Goal: Task Accomplishment & Management: Use online tool/utility

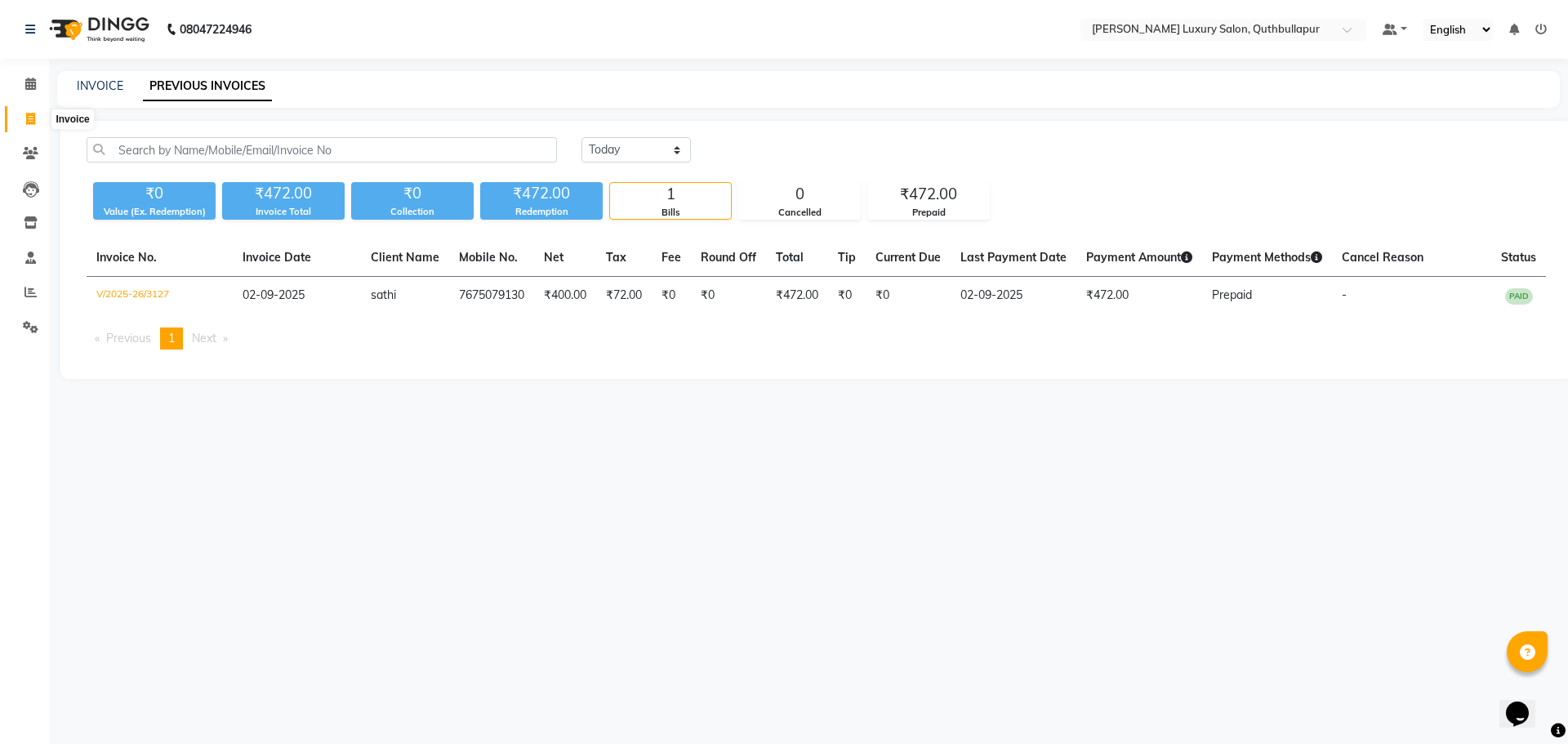
click at [36, 115] on icon at bounding box center [30, 118] width 9 height 12
select select "5816"
select select "service"
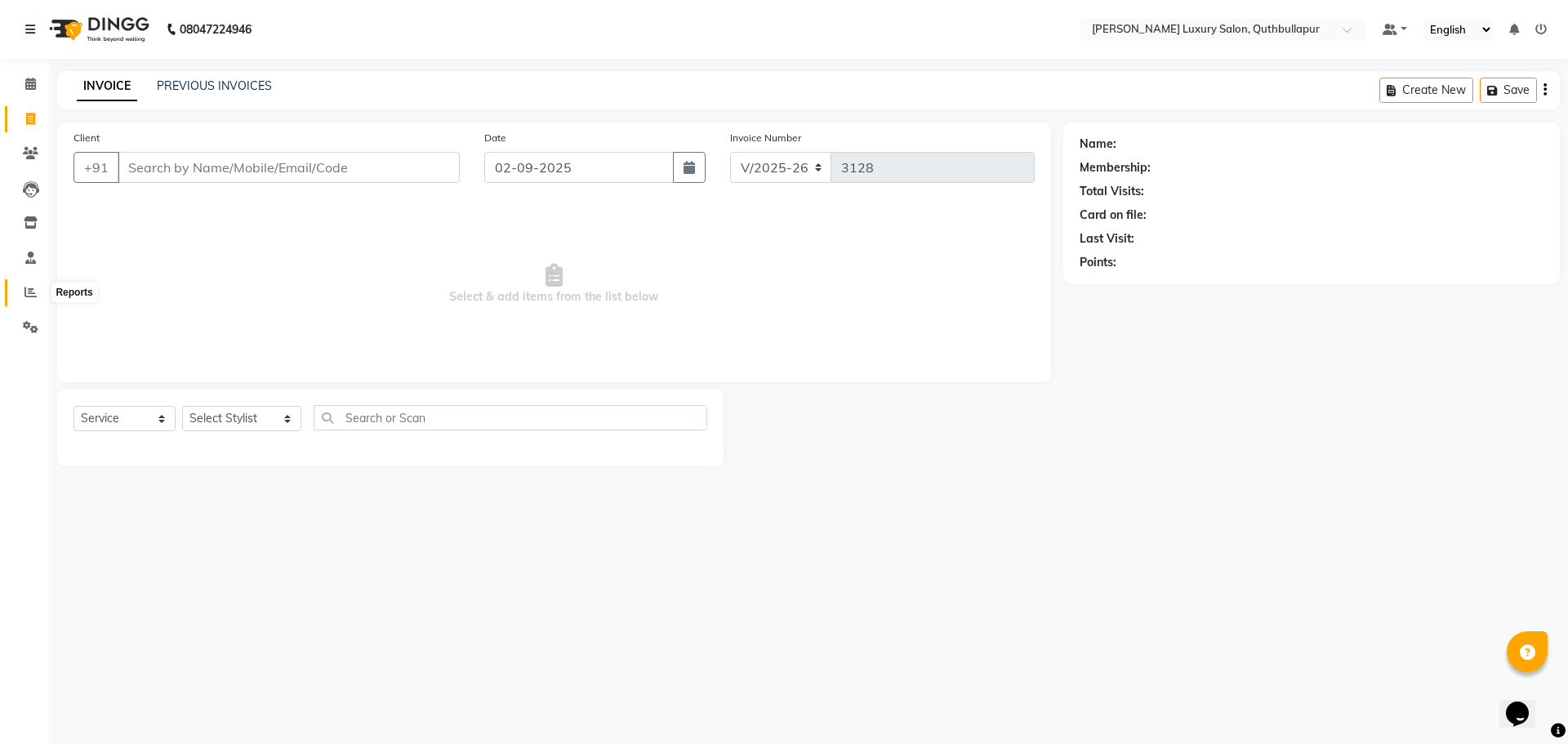
click at [26, 293] on icon at bounding box center [31, 292] width 12 height 12
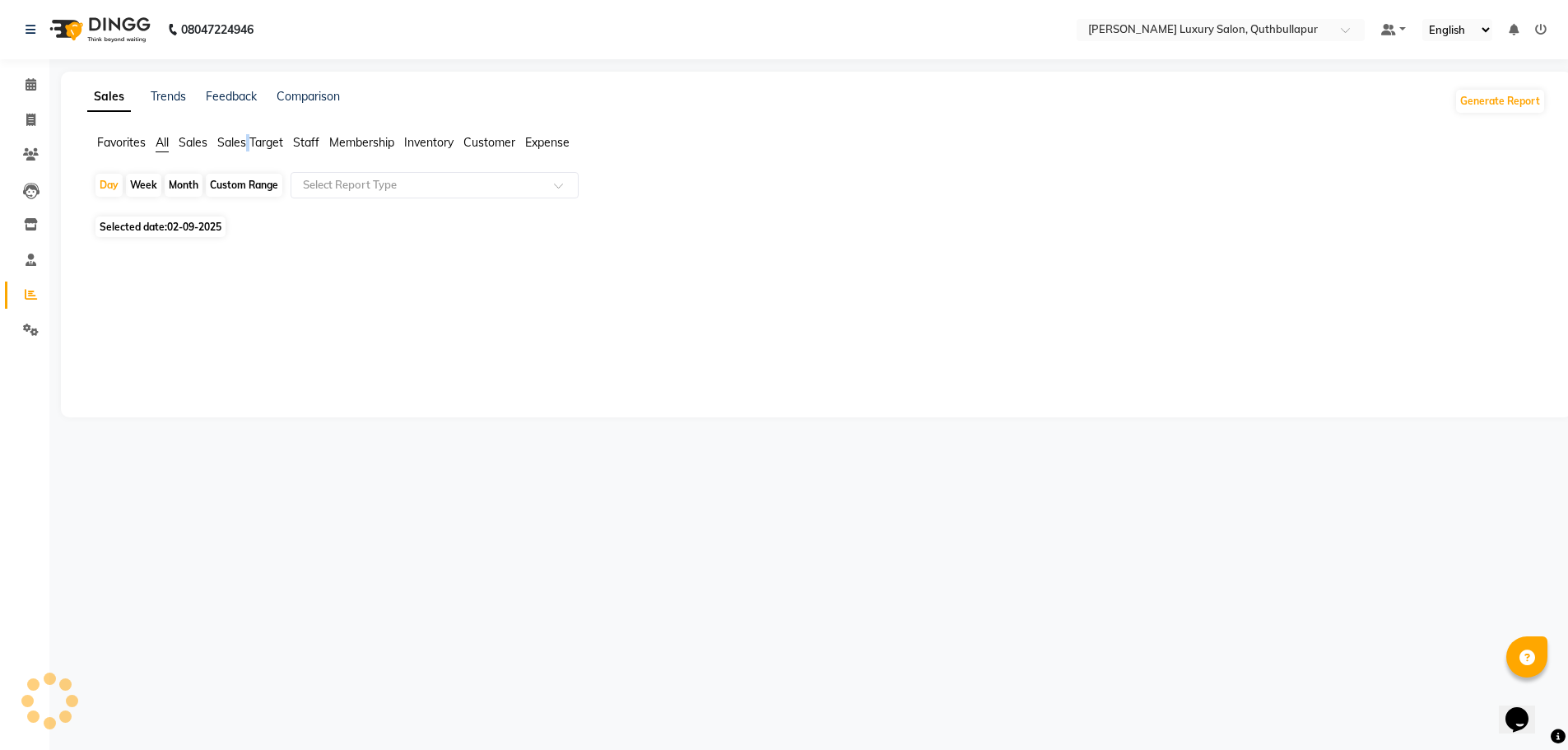
click at [252, 146] on span "Sales Target" at bounding box center [251, 142] width 66 height 15
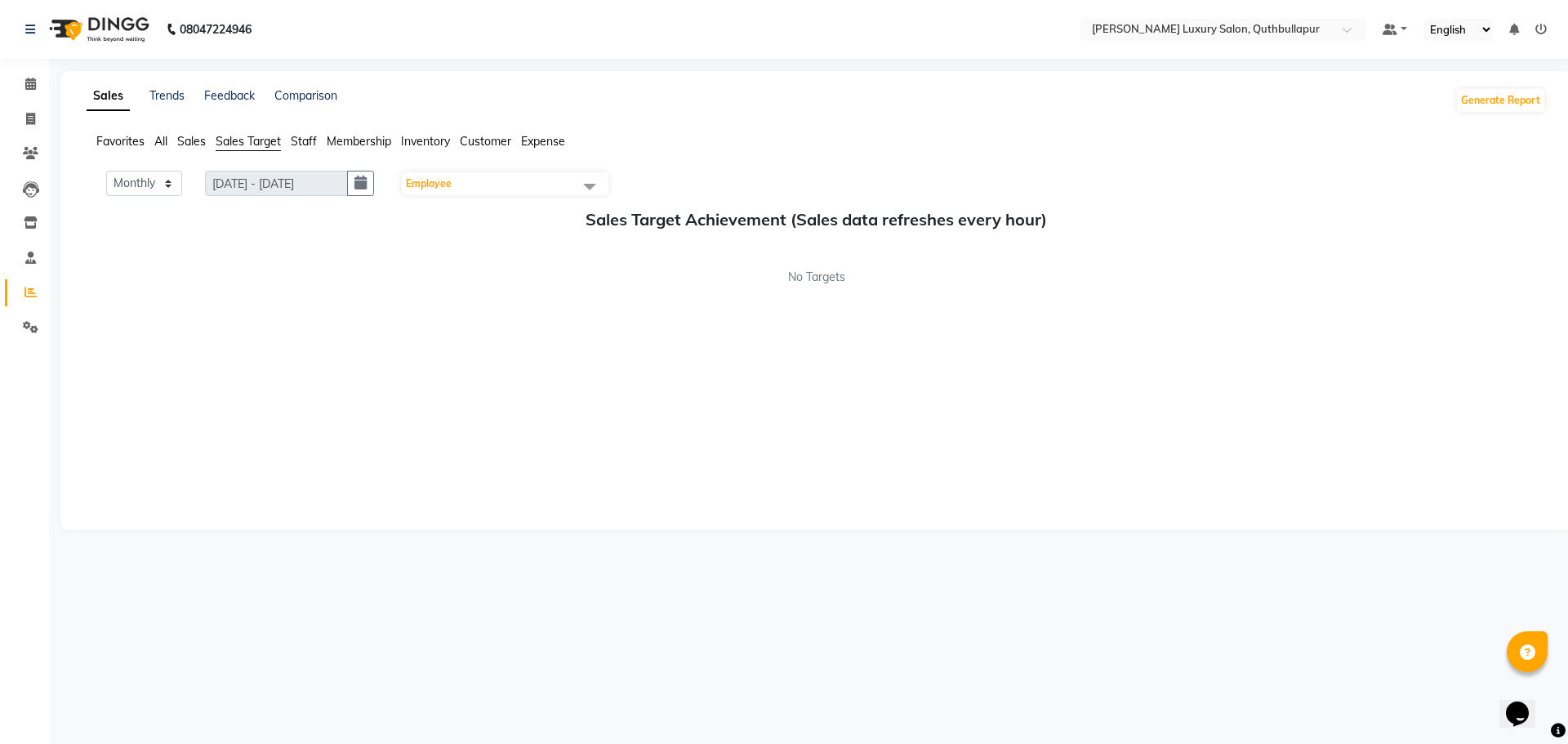
click at [230, 144] on span "Sales Target" at bounding box center [249, 141] width 65 height 15
click at [190, 145] on span "Sales" at bounding box center [191, 141] width 29 height 15
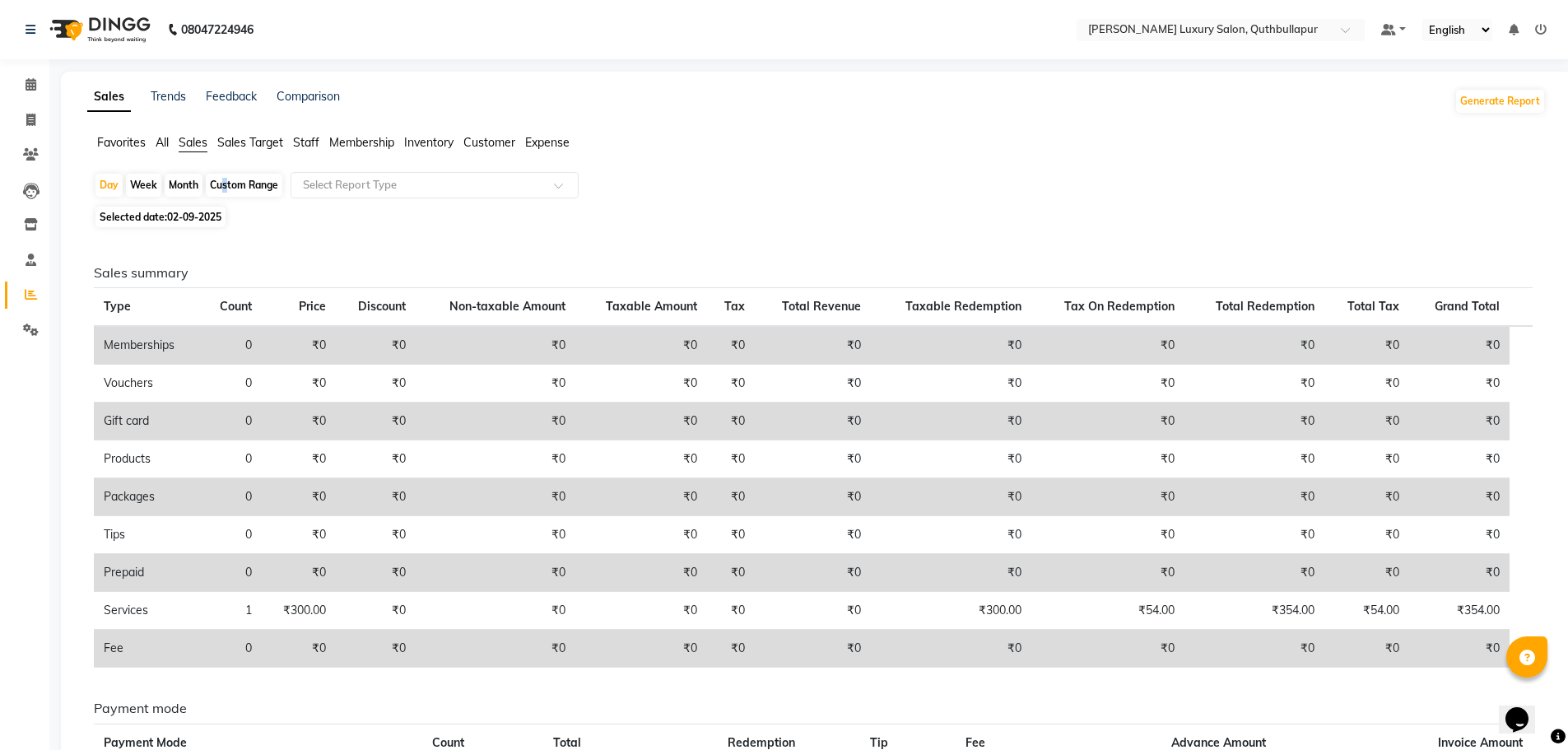
click at [222, 184] on div "Custom Range" at bounding box center [244, 185] width 77 height 23
select select "9"
select select "2025"
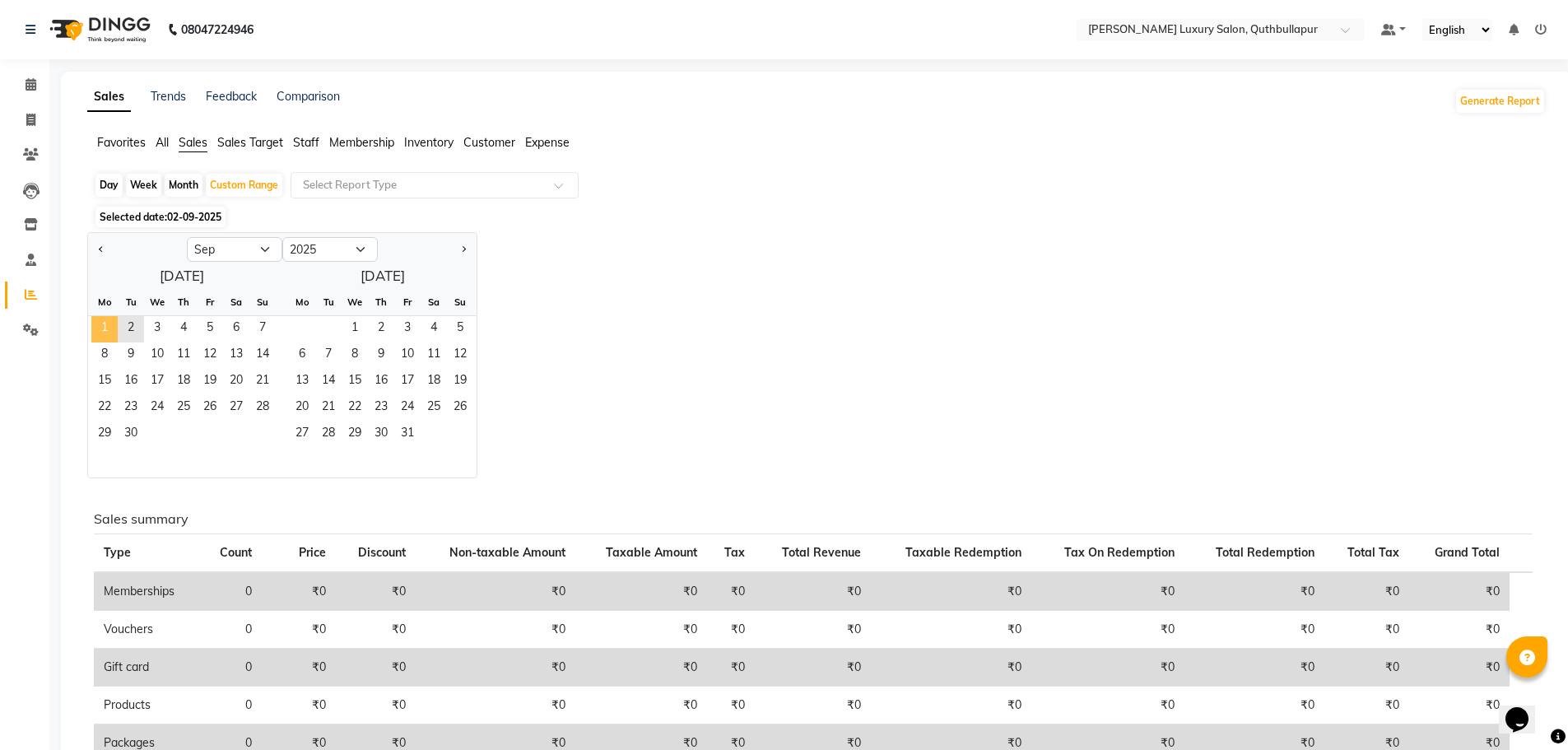
click at [109, 325] on span "1" at bounding box center [104, 329] width 26 height 26
click at [134, 325] on span "2" at bounding box center [130, 329] width 26 height 26
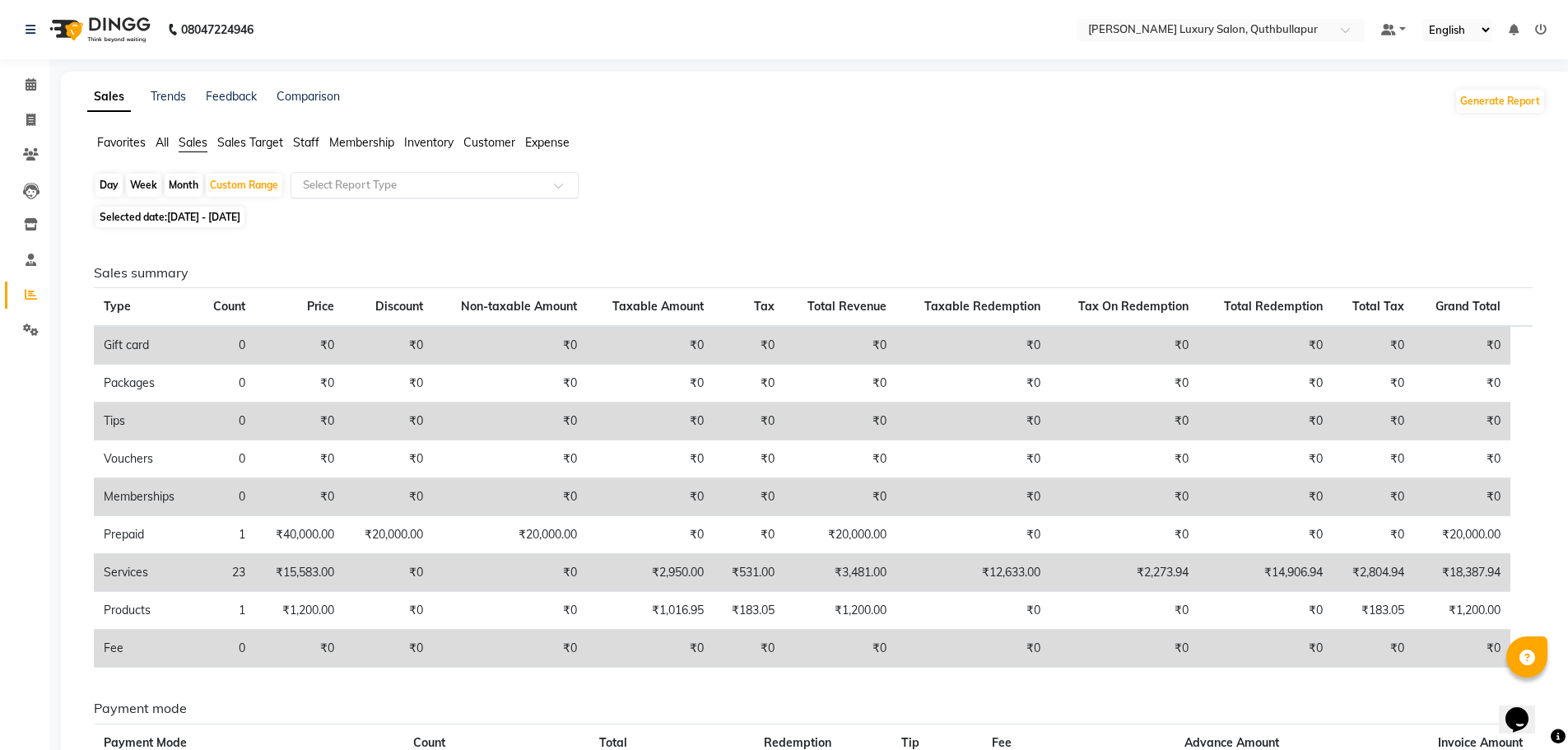
click at [355, 182] on input "text" at bounding box center [418, 185] width 237 height 17
click at [313, 142] on span "Staff" at bounding box center [306, 142] width 26 height 15
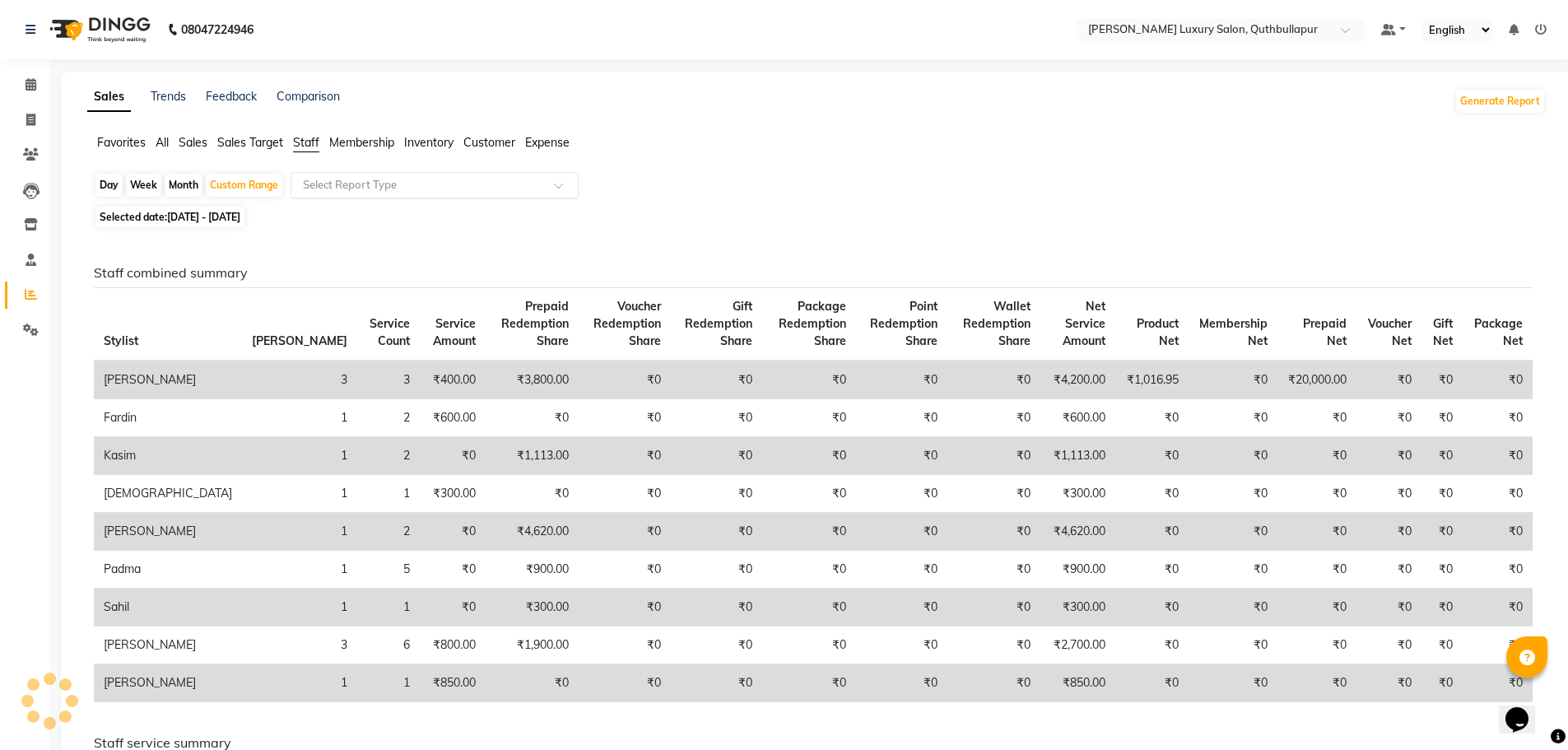
click at [324, 185] on input "text" at bounding box center [418, 185] width 237 height 17
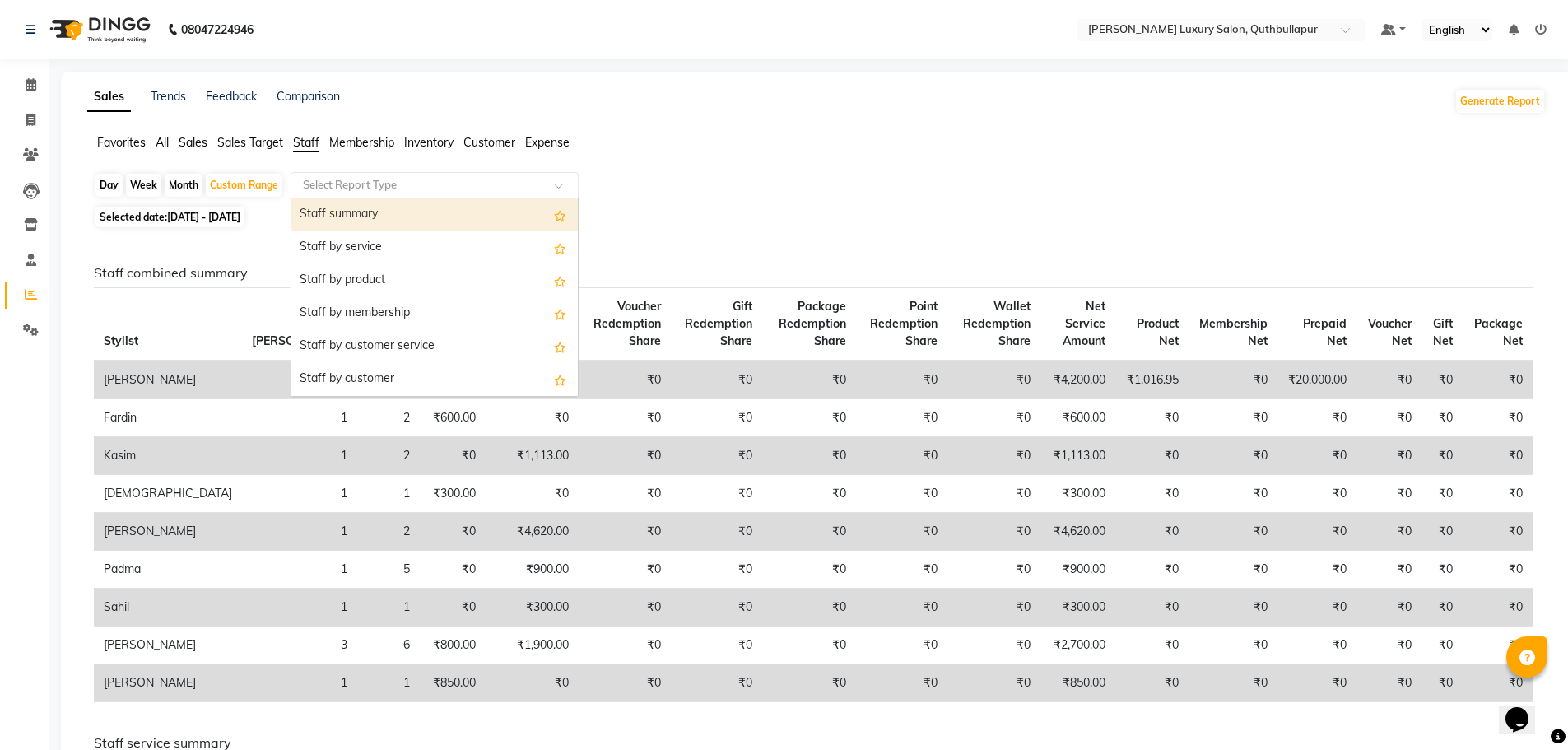
click at [331, 204] on div "Staff summary" at bounding box center [435, 215] width 286 height 33
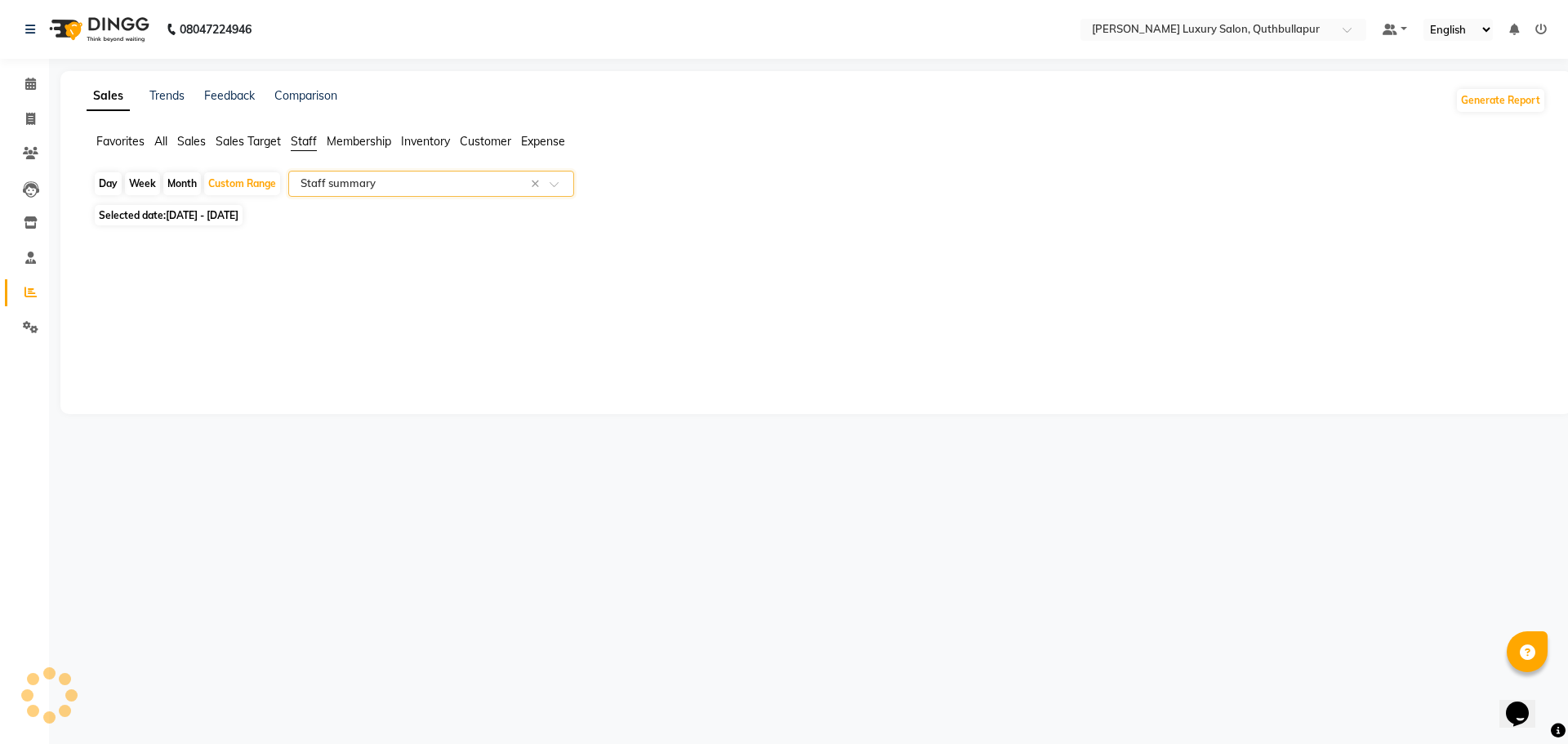
select select "csv"
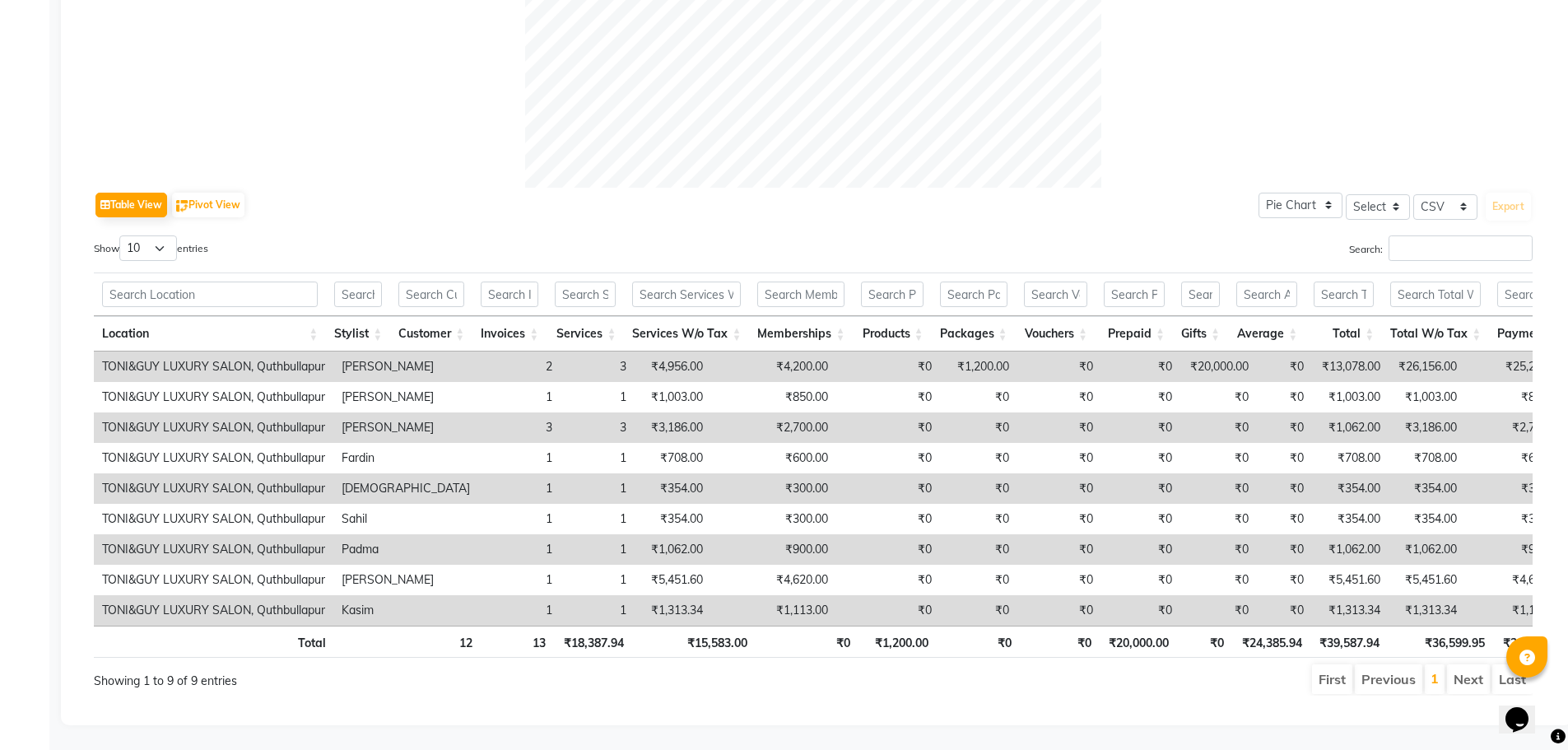
scroll to position [678, 0]
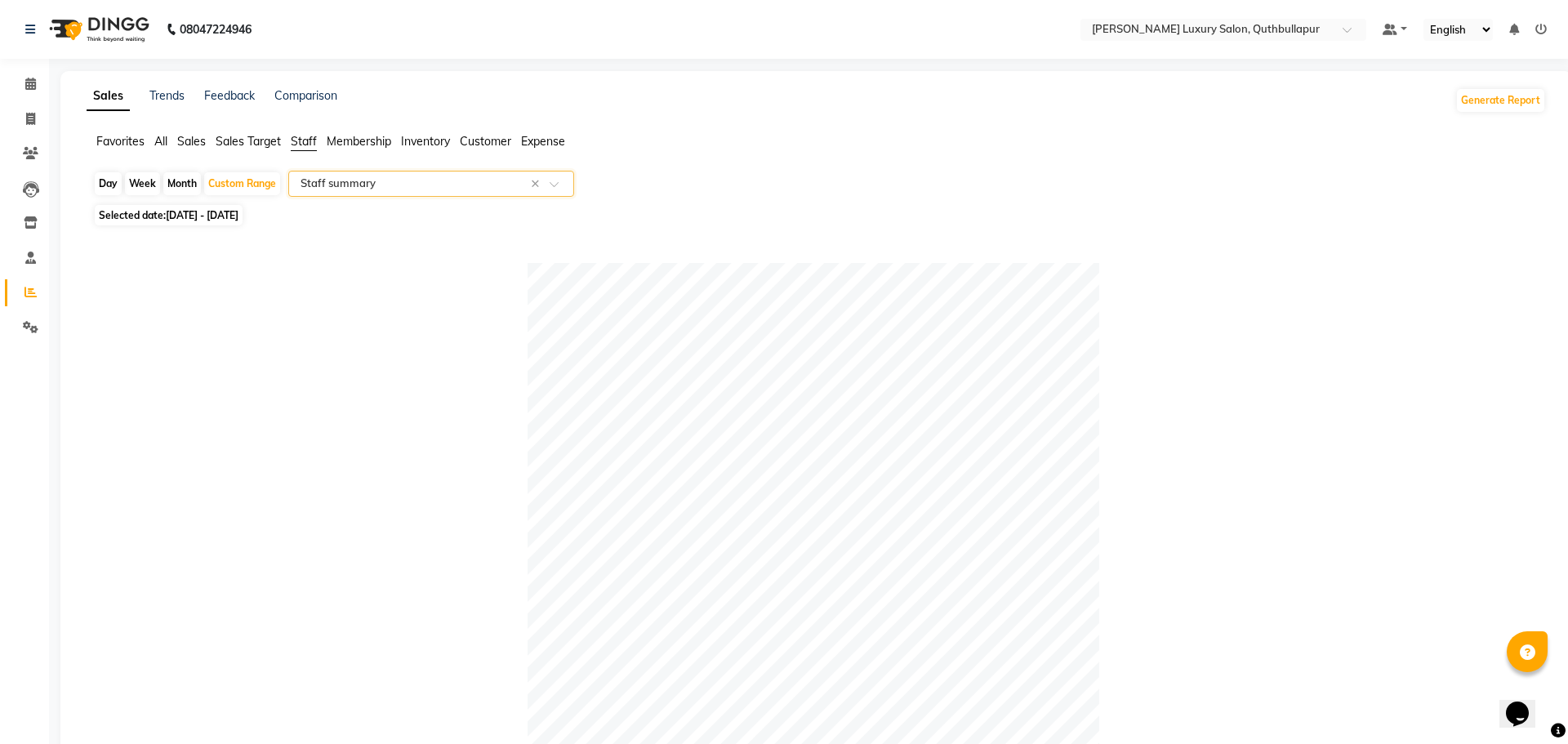
select select "5816"
select select "service"
